Goal: Information Seeking & Learning: Learn about a topic

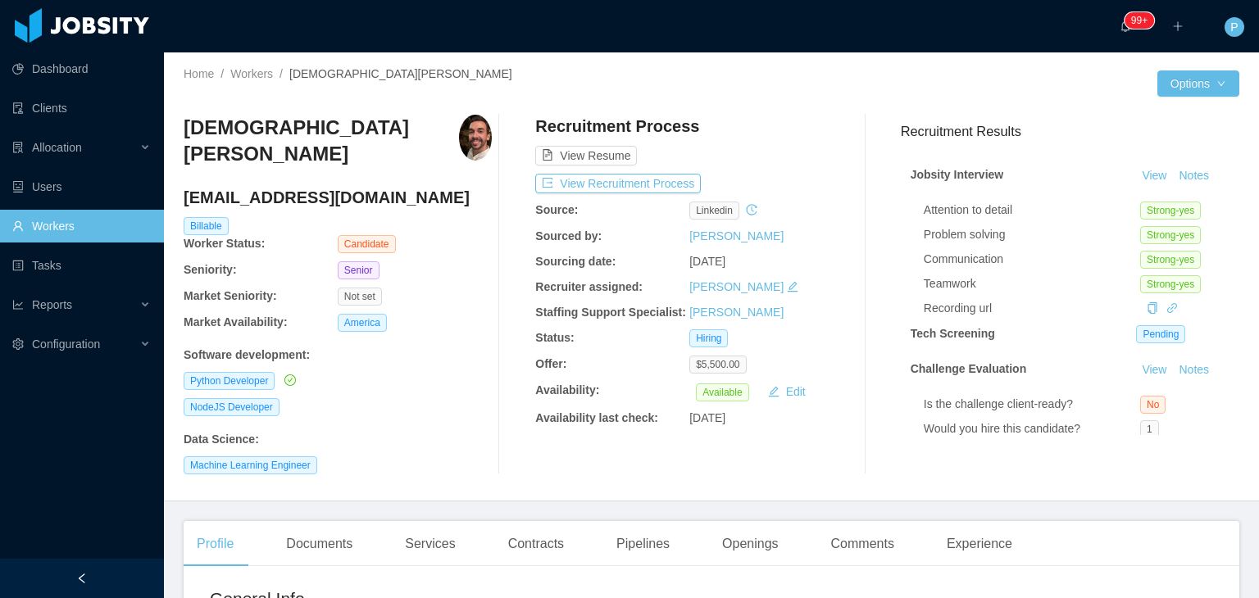
click at [849, 39] on div "··· 99+ ··· ··· P ···" at bounding box center [629, 26] width 1262 height 52
click at [791, 106] on div "Cristiano Muniz cpsmuniz@gmail.com Billable Worker Status: Candidate Seniority:…" at bounding box center [712, 295] width 1056 height 386
click at [680, 189] on button "View Recruitment Process" at bounding box center [618, 184] width 166 height 20
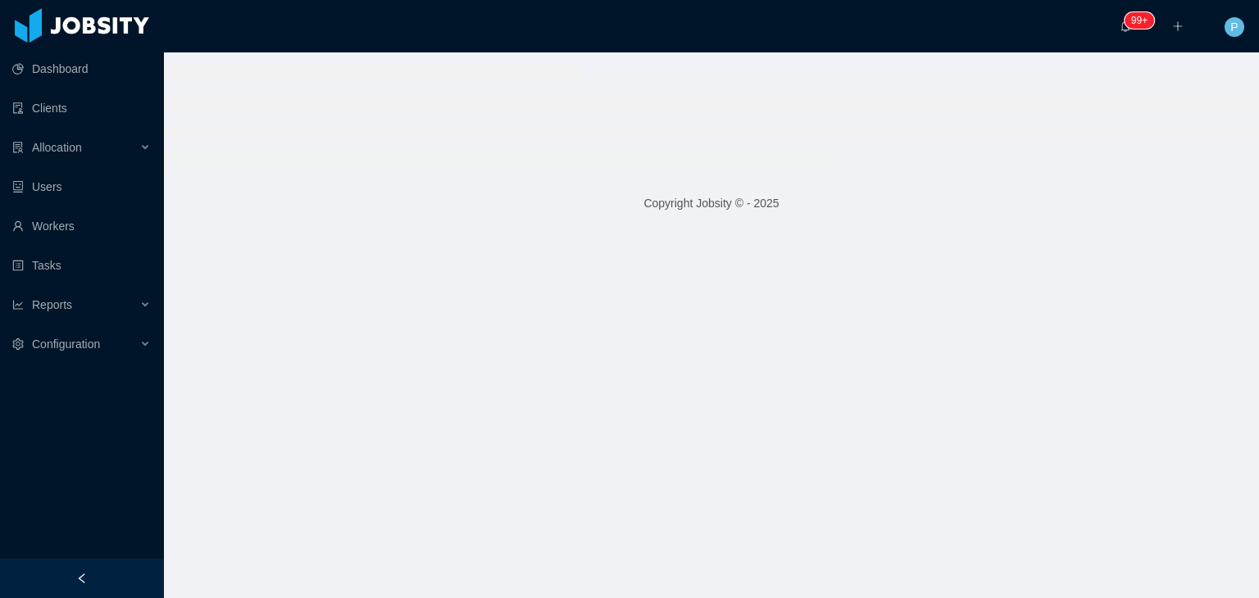
click at [727, 156] on li at bounding box center [498, 157] width 668 height 13
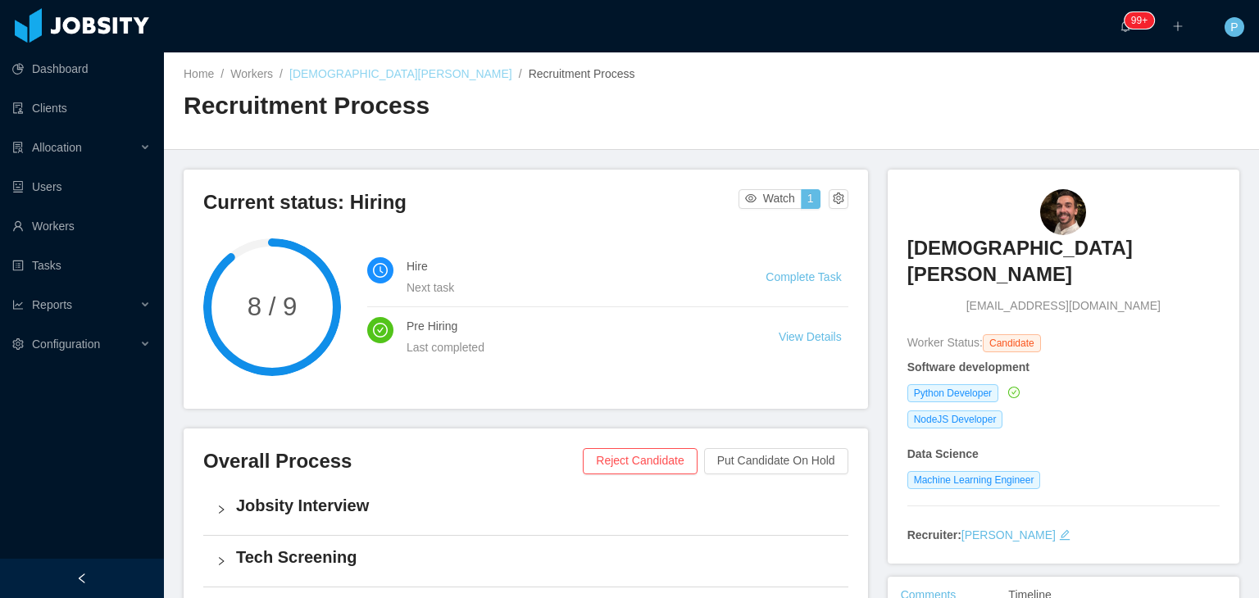
click at [364, 75] on link "Cristiano Muniz" at bounding box center [400, 73] width 223 height 13
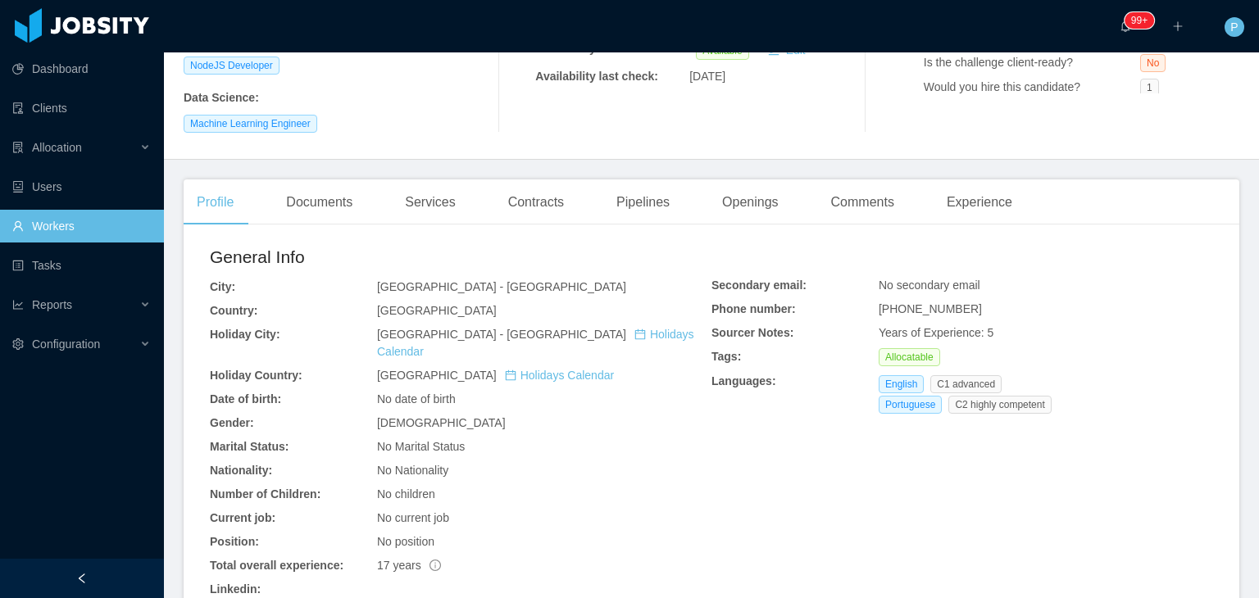
scroll to position [360, 0]
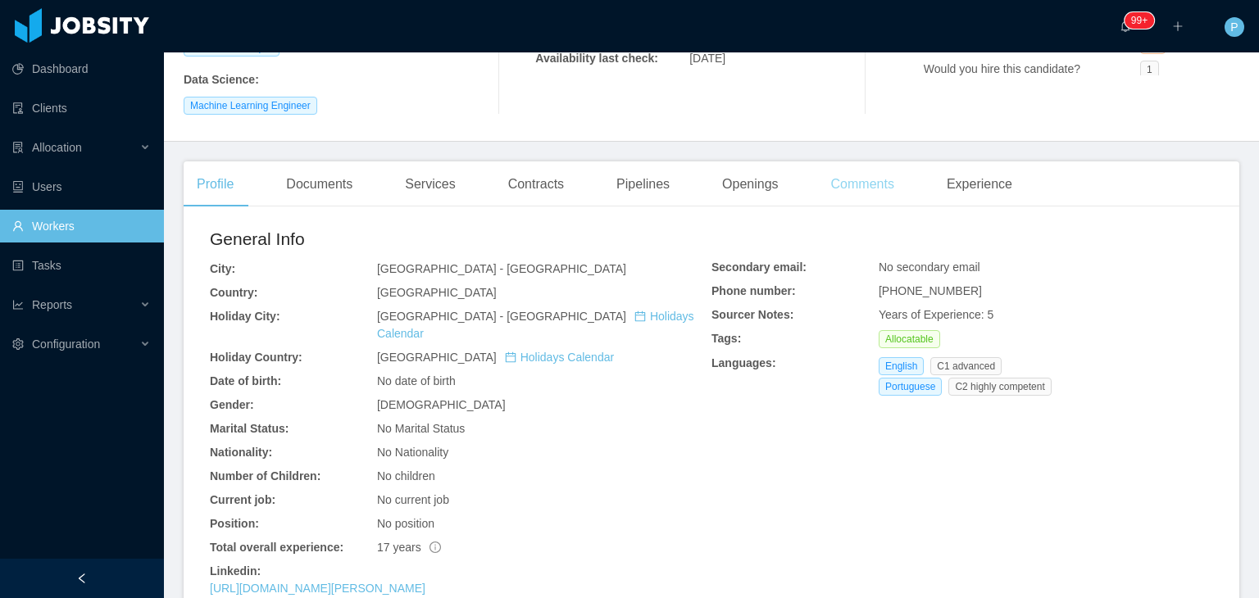
click at [875, 171] on div "Comments" at bounding box center [862, 184] width 89 height 46
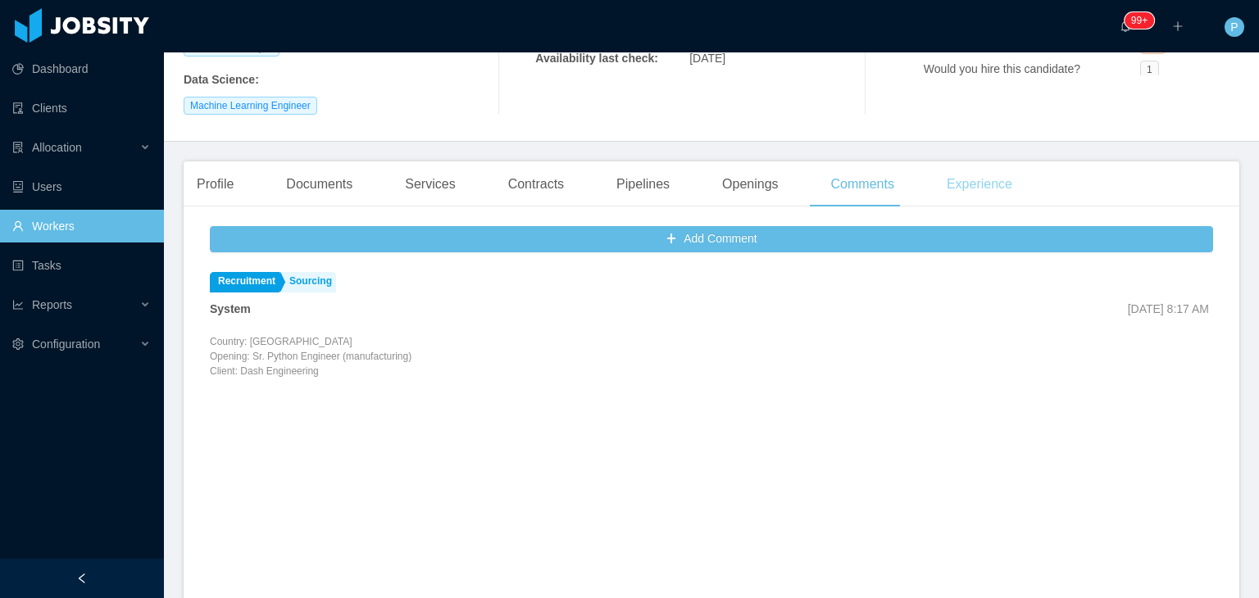
click at [984, 164] on div "Experience" at bounding box center [980, 184] width 92 height 46
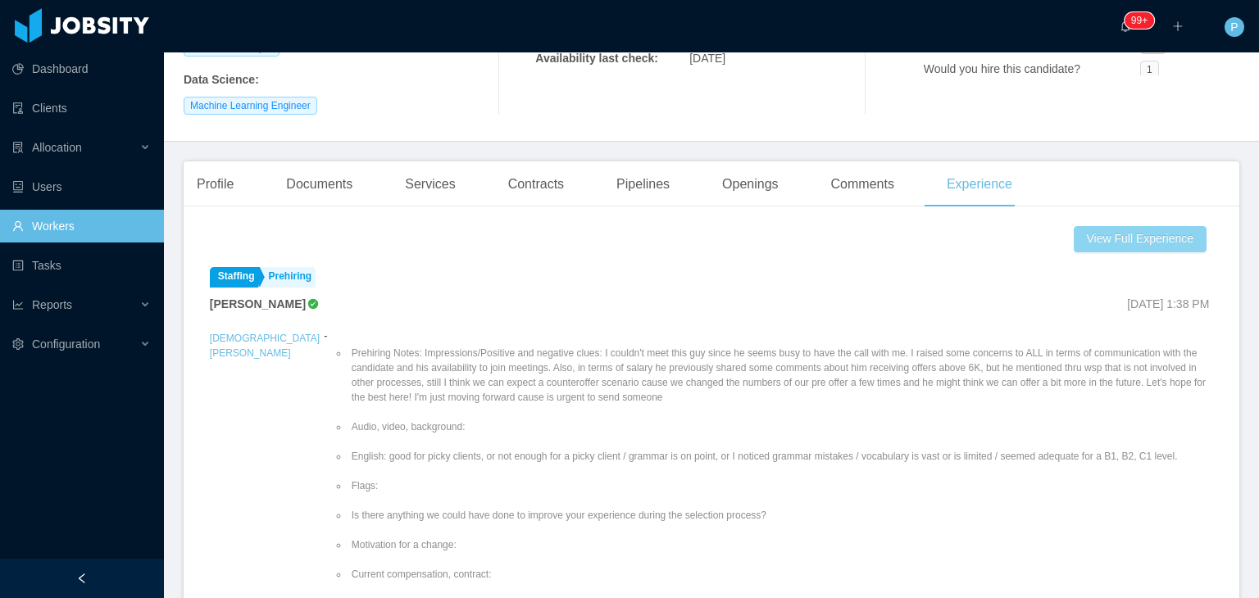
click at [1090, 226] on button "View Full Experience" at bounding box center [1140, 239] width 133 height 26
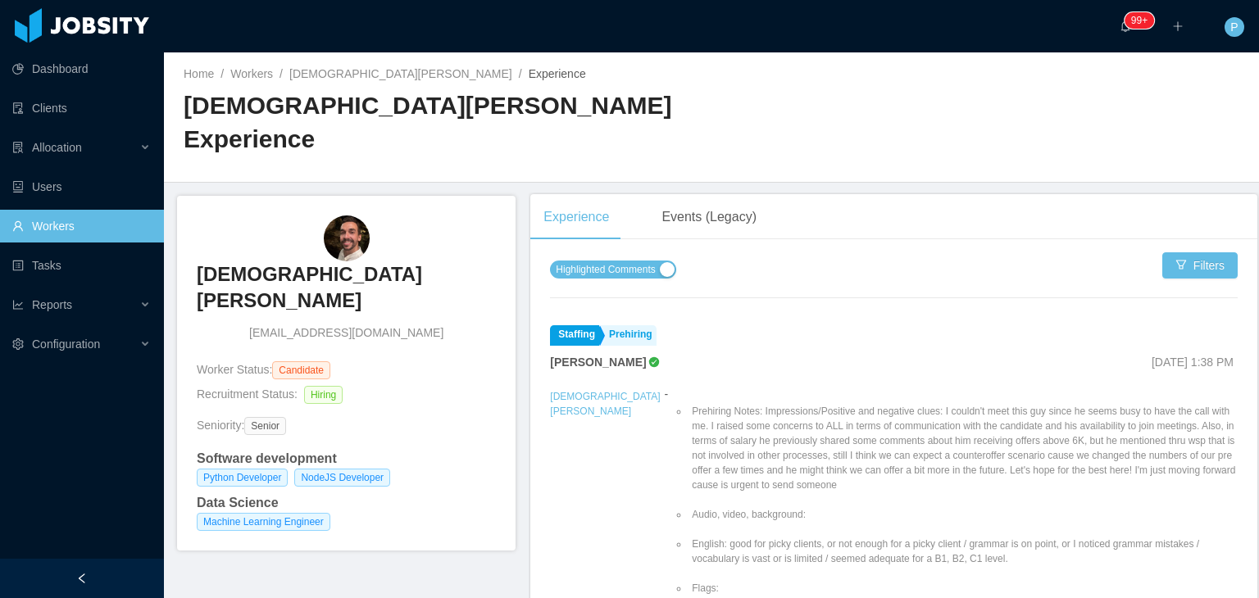
click at [616, 261] on span "Highlighted Comments" at bounding box center [605, 269] width 99 height 16
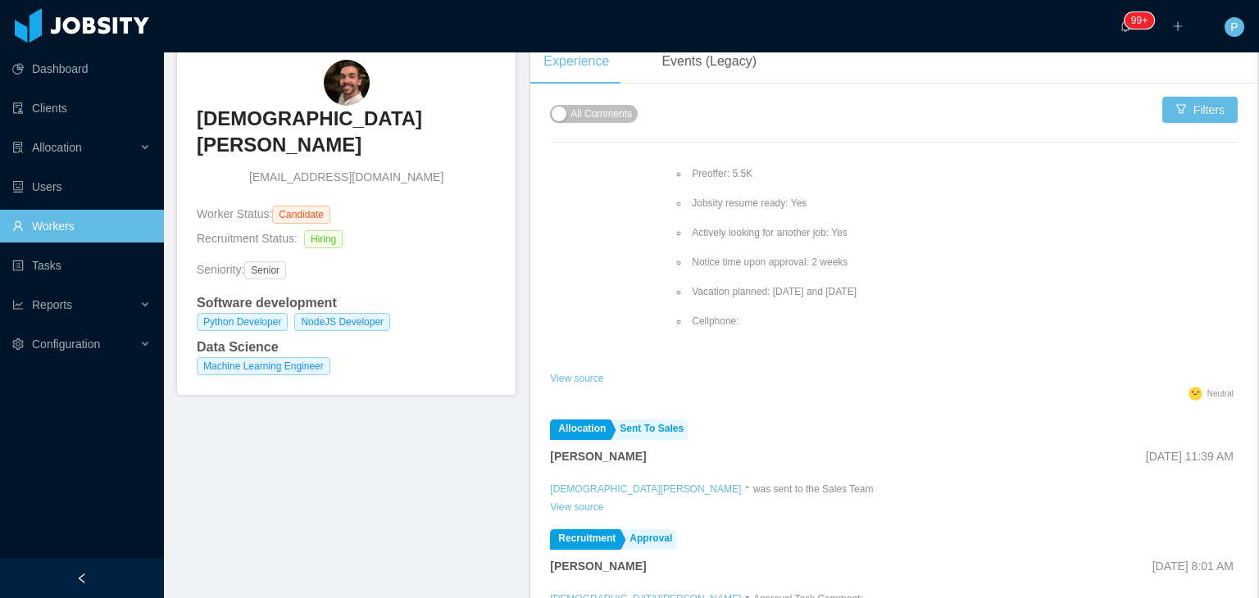
scroll to position [987, 0]
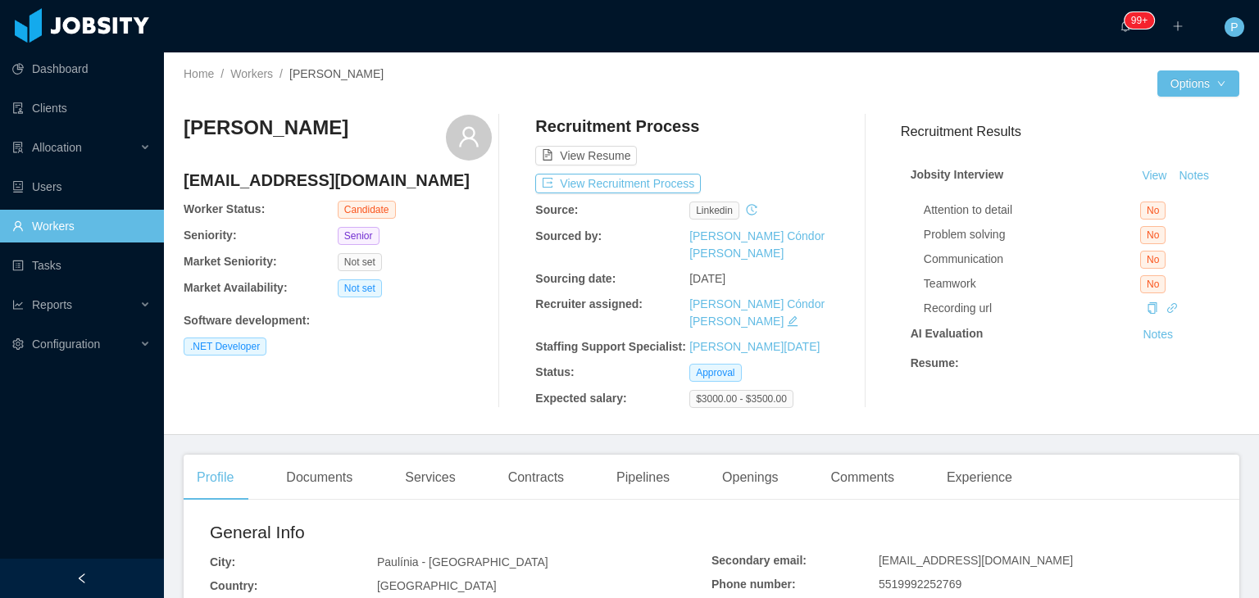
click at [755, 139] on div "View Resume" at bounding box center [689, 140] width 308 height 51
click at [137, 148] on div "Allocation" at bounding box center [82, 147] width 164 height 33
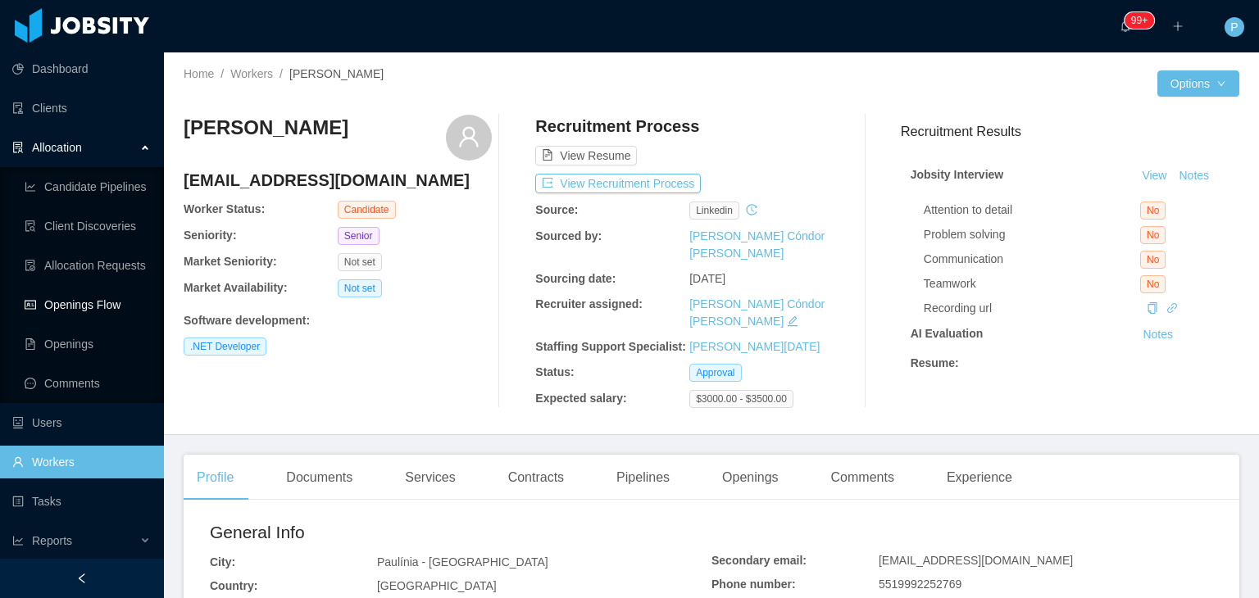
click at [111, 304] on link "Openings Flow" at bounding box center [88, 305] width 126 height 33
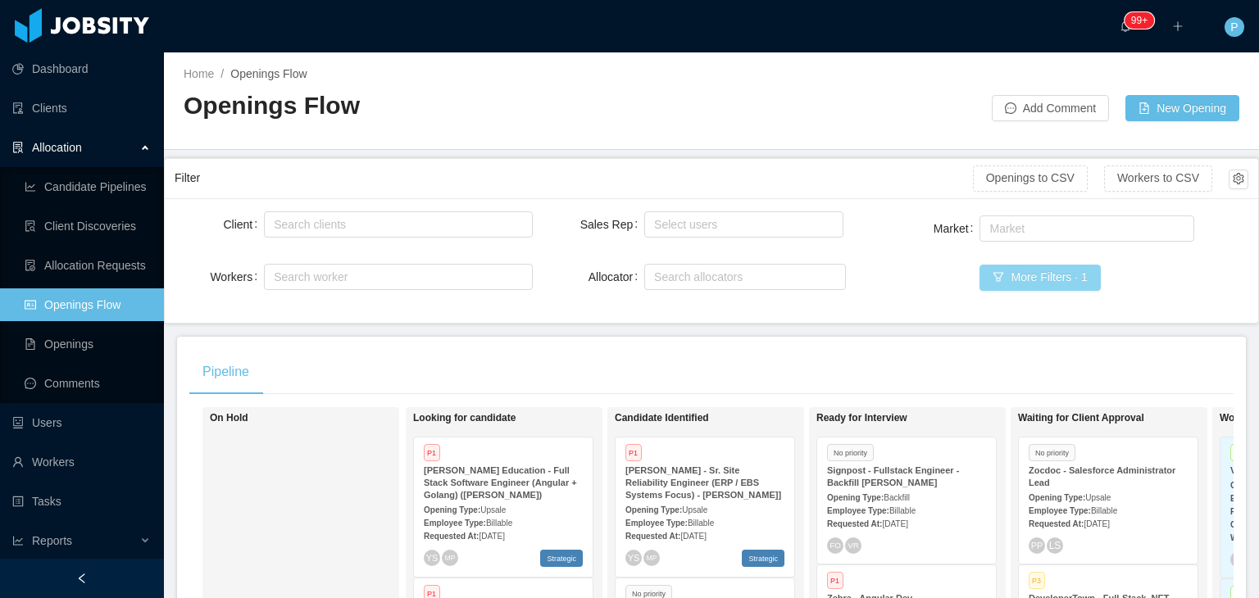
click at [987, 273] on button "More Filters · 1" at bounding box center [1040, 278] width 120 height 26
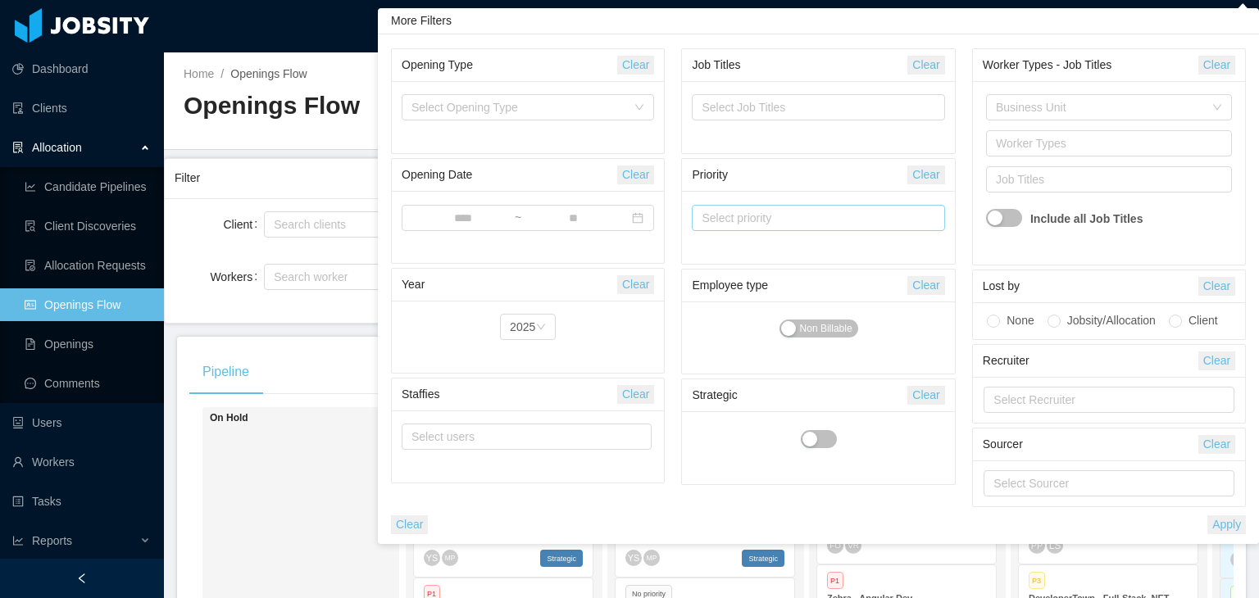
click at [745, 221] on div "Select priority" at bounding box center [811, 218] width 218 height 16
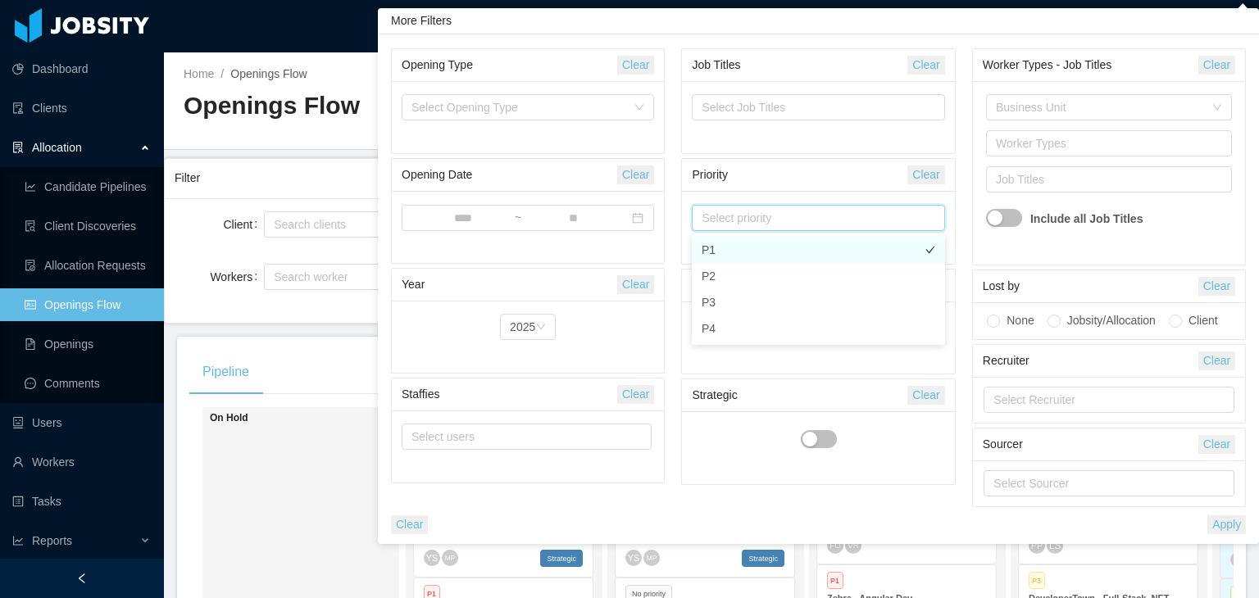
click at [747, 250] on li "P1" at bounding box center [818, 250] width 253 height 26
click at [1243, 526] on button "Apply" at bounding box center [1226, 525] width 39 height 19
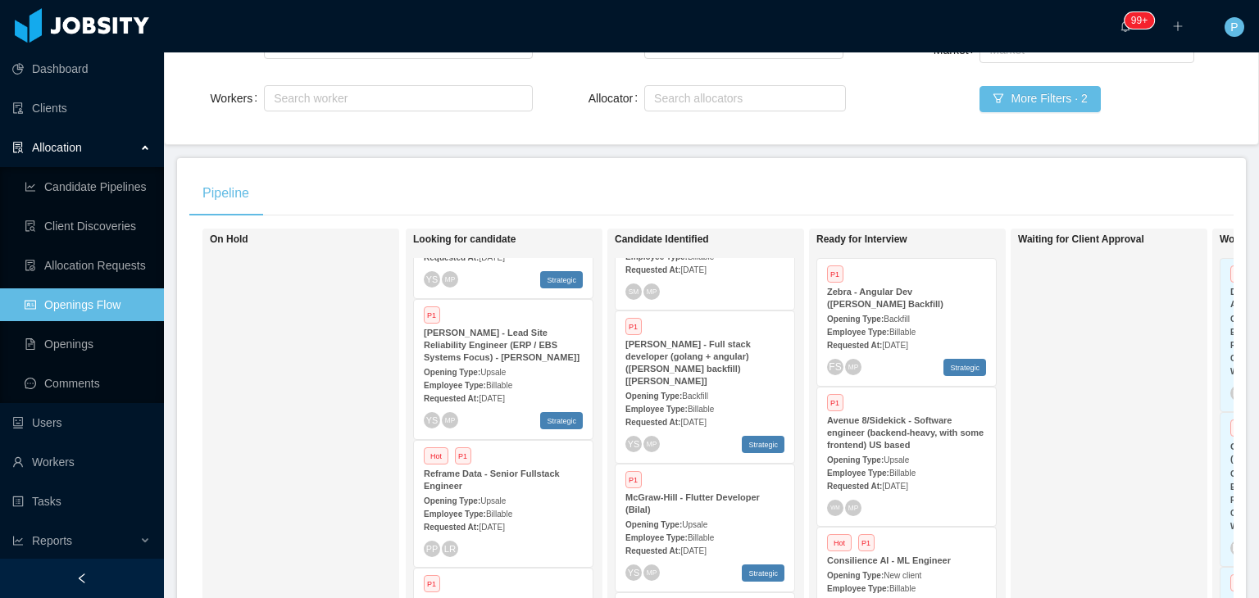
scroll to position [115, 0]
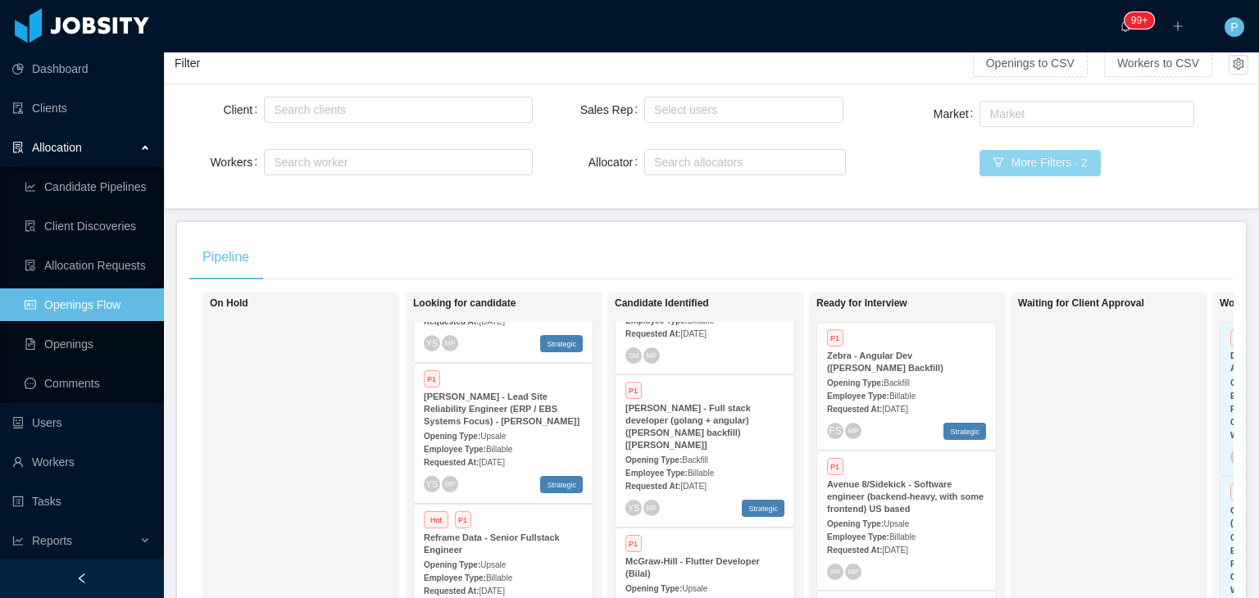
click at [1020, 165] on button "More Filters · 2" at bounding box center [1040, 163] width 120 height 26
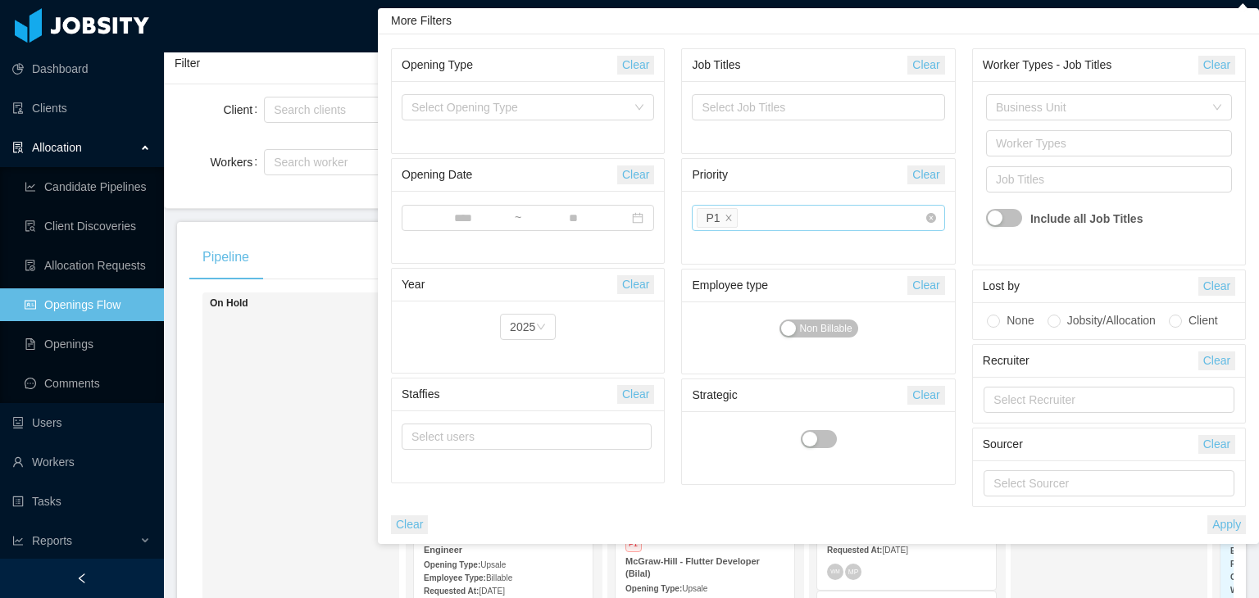
click at [753, 217] on div "Select priority P1" at bounding box center [812, 218] width 230 height 25
click at [734, 285] on li "P2" at bounding box center [818, 276] width 253 height 26
click at [1225, 528] on button "Apply" at bounding box center [1226, 525] width 39 height 19
